Goal: Information Seeking & Learning: Learn about a topic

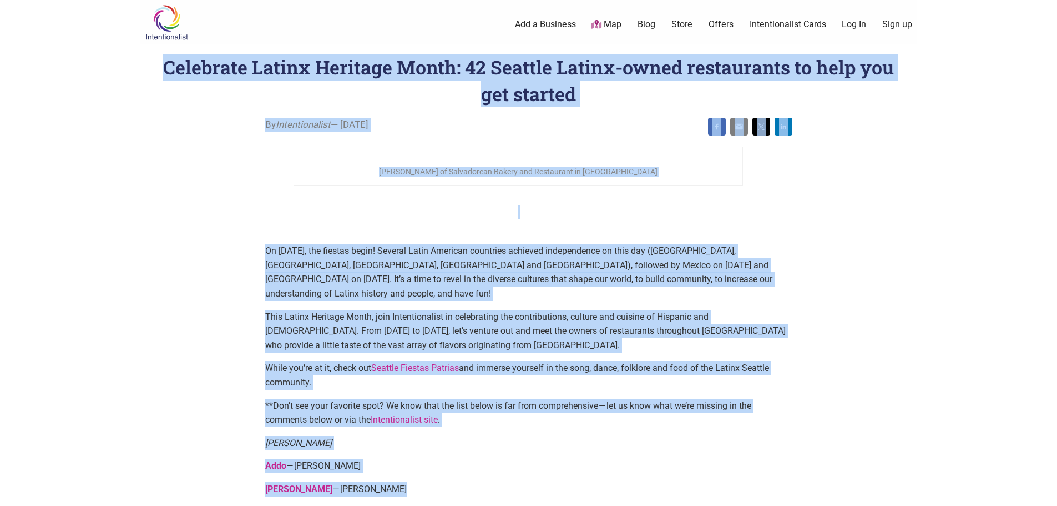
drag, startPoint x: 166, startPoint y: 66, endPoint x: 437, endPoint y: 466, distance: 483.6
click at [435, 482] on p "Asadero Ballard  — David Orozco" at bounding box center [528, 489] width 527 height 14
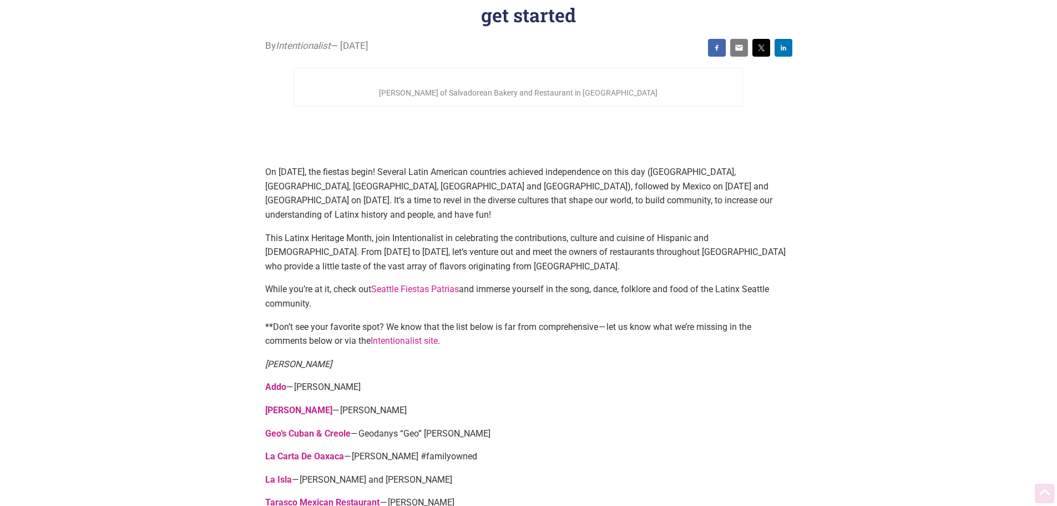
scroll to position [111, 0]
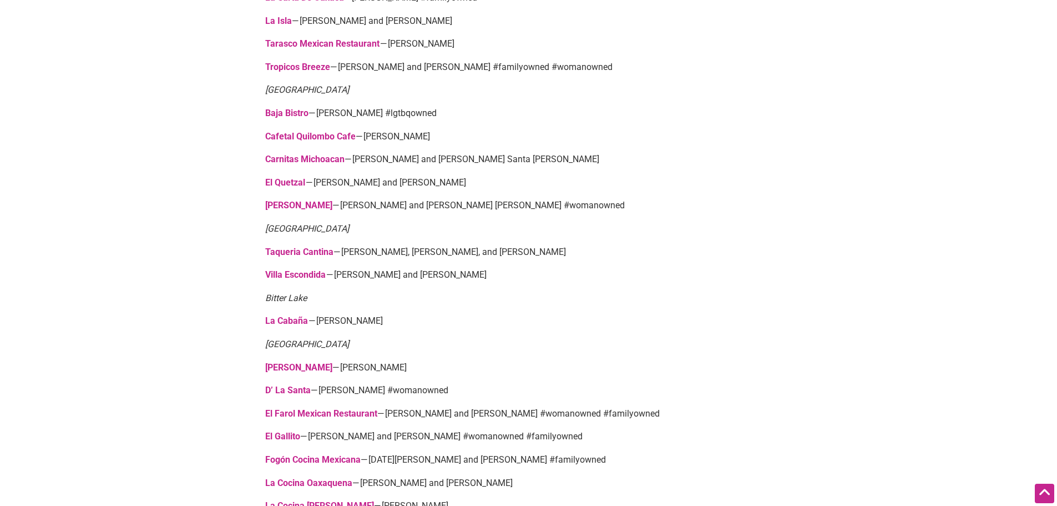
scroll to position [500, 0]
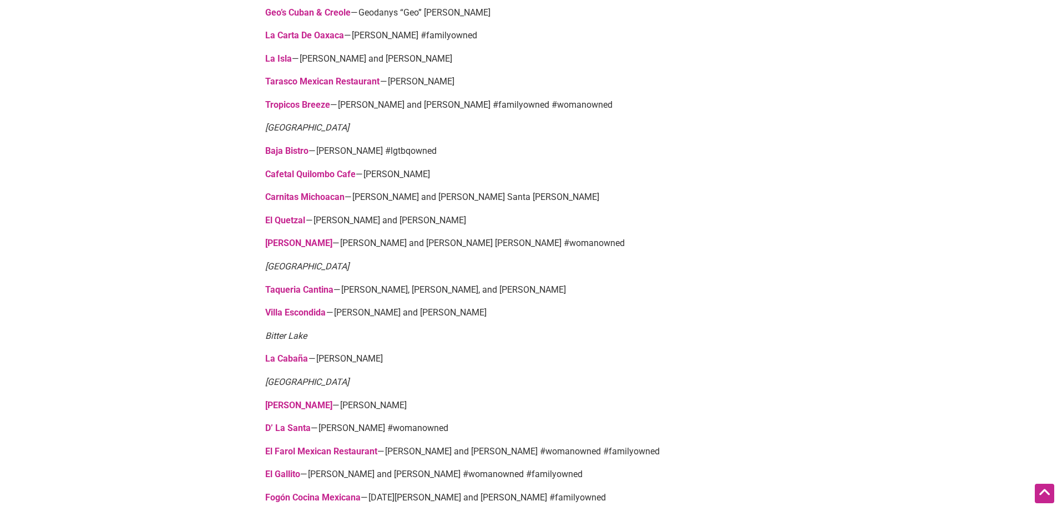
drag, startPoint x: 240, startPoint y: 420, endPoint x: 217, endPoint y: 384, distance: 42.5
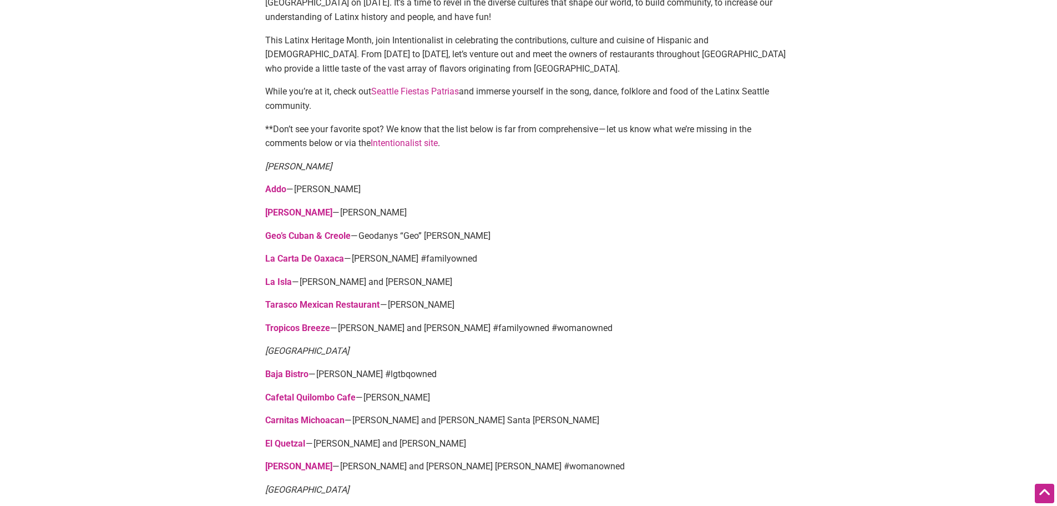
scroll to position [278, 0]
